Goal: Communication & Community: Participate in discussion

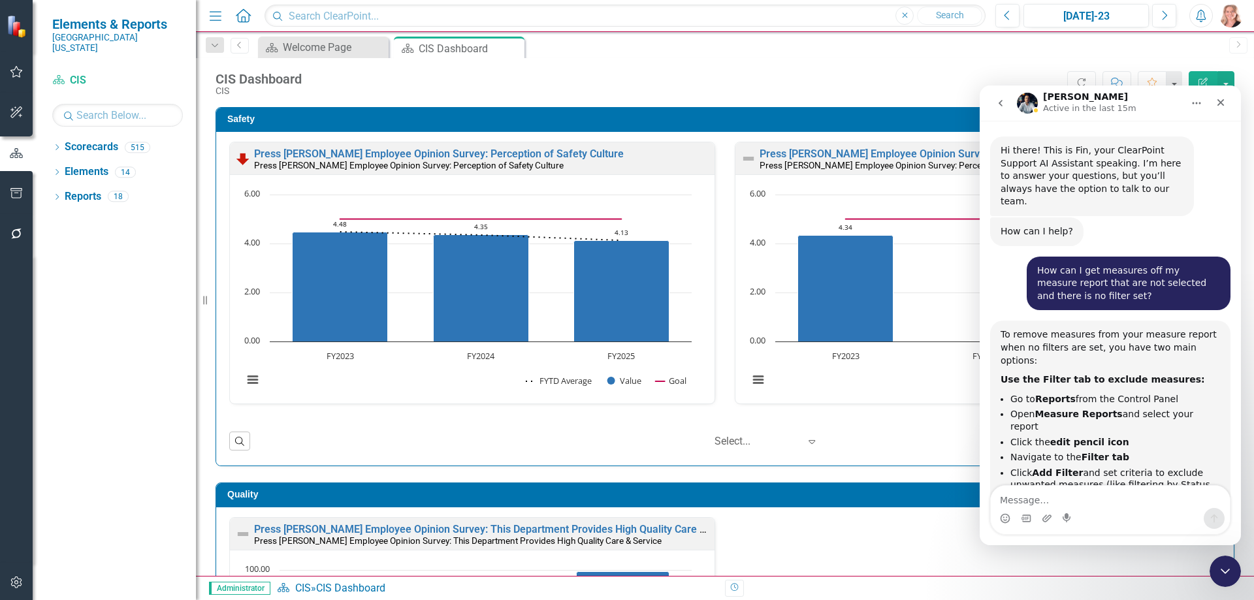
scroll to position [1565, 0]
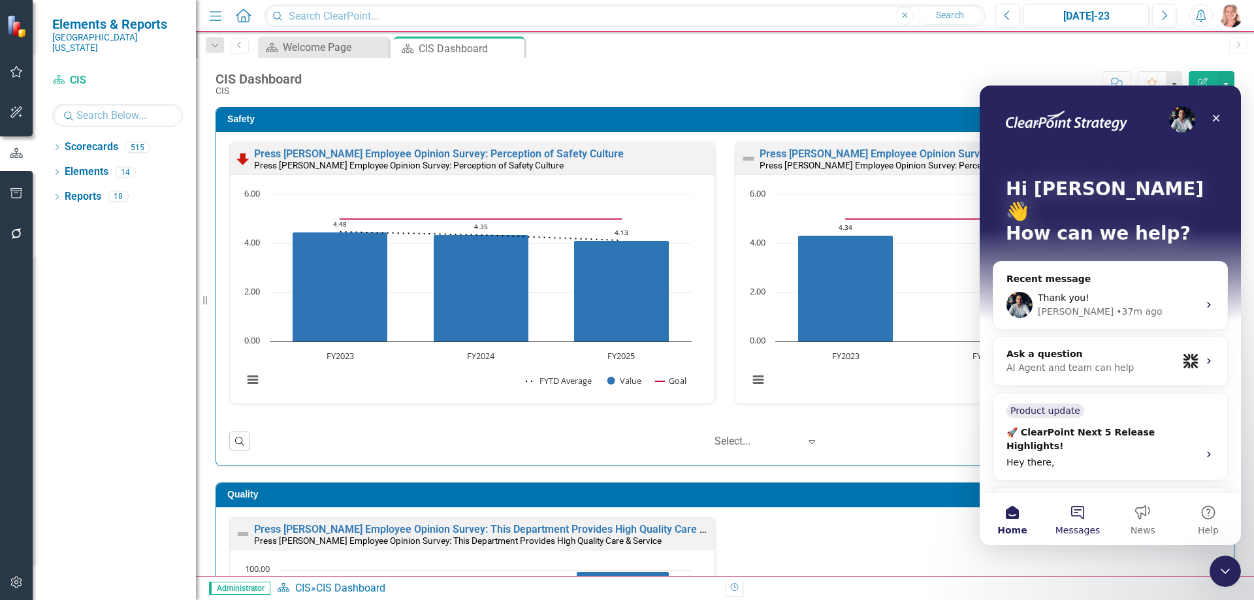
click at [1083, 520] on button "Messages" at bounding box center [1077, 519] width 65 height 52
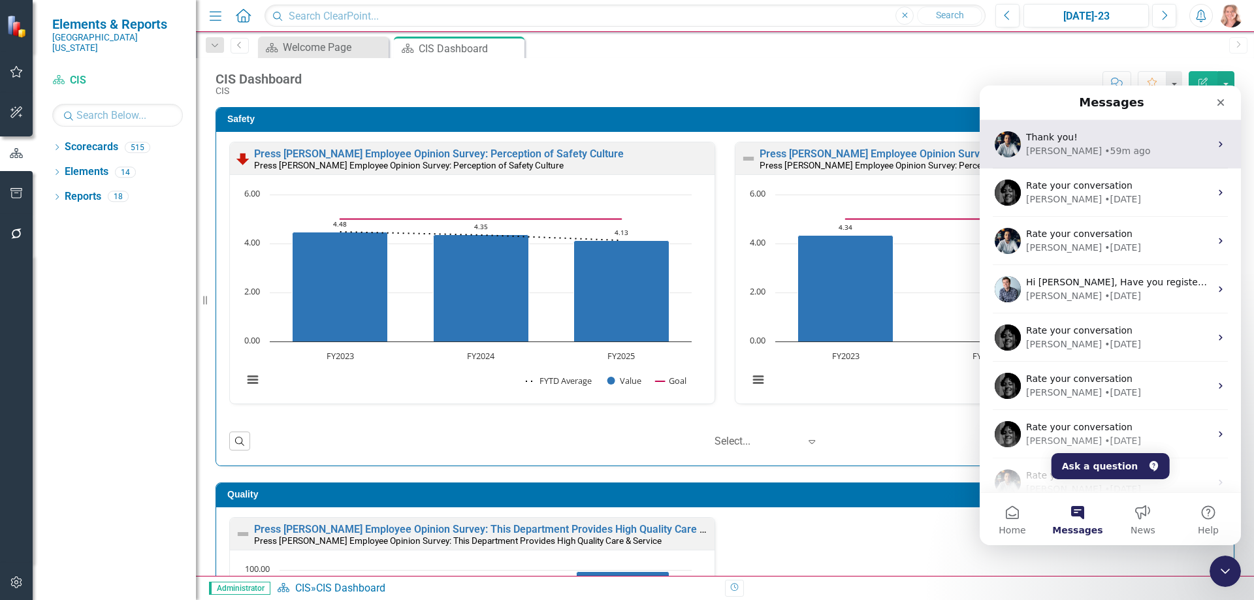
click at [1104, 148] on div "• 59m ago" at bounding box center [1127, 151] width 46 height 14
